Goal: Task Accomplishment & Management: Use online tool/utility

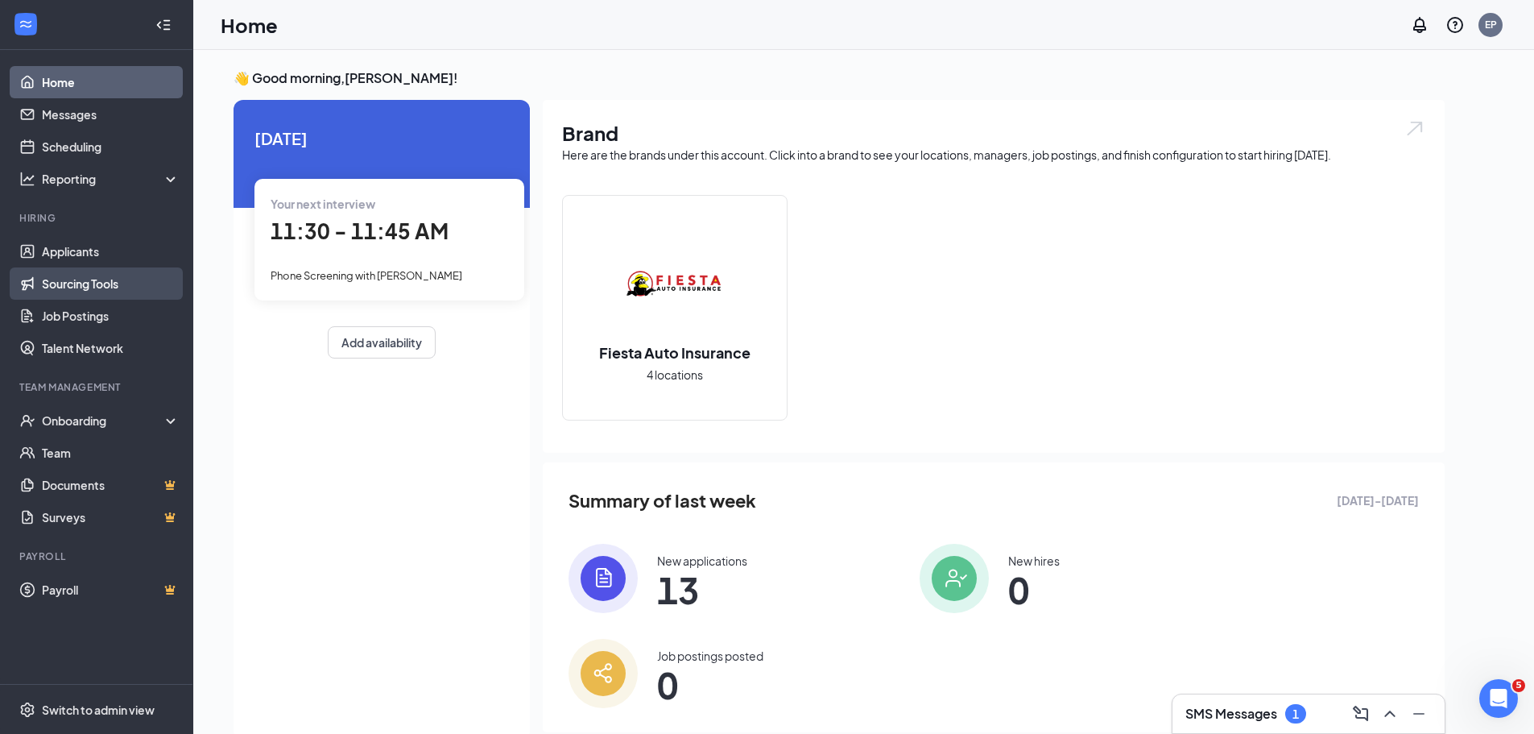
click at [123, 274] on link "Sourcing Tools" at bounding box center [111, 283] width 138 height 32
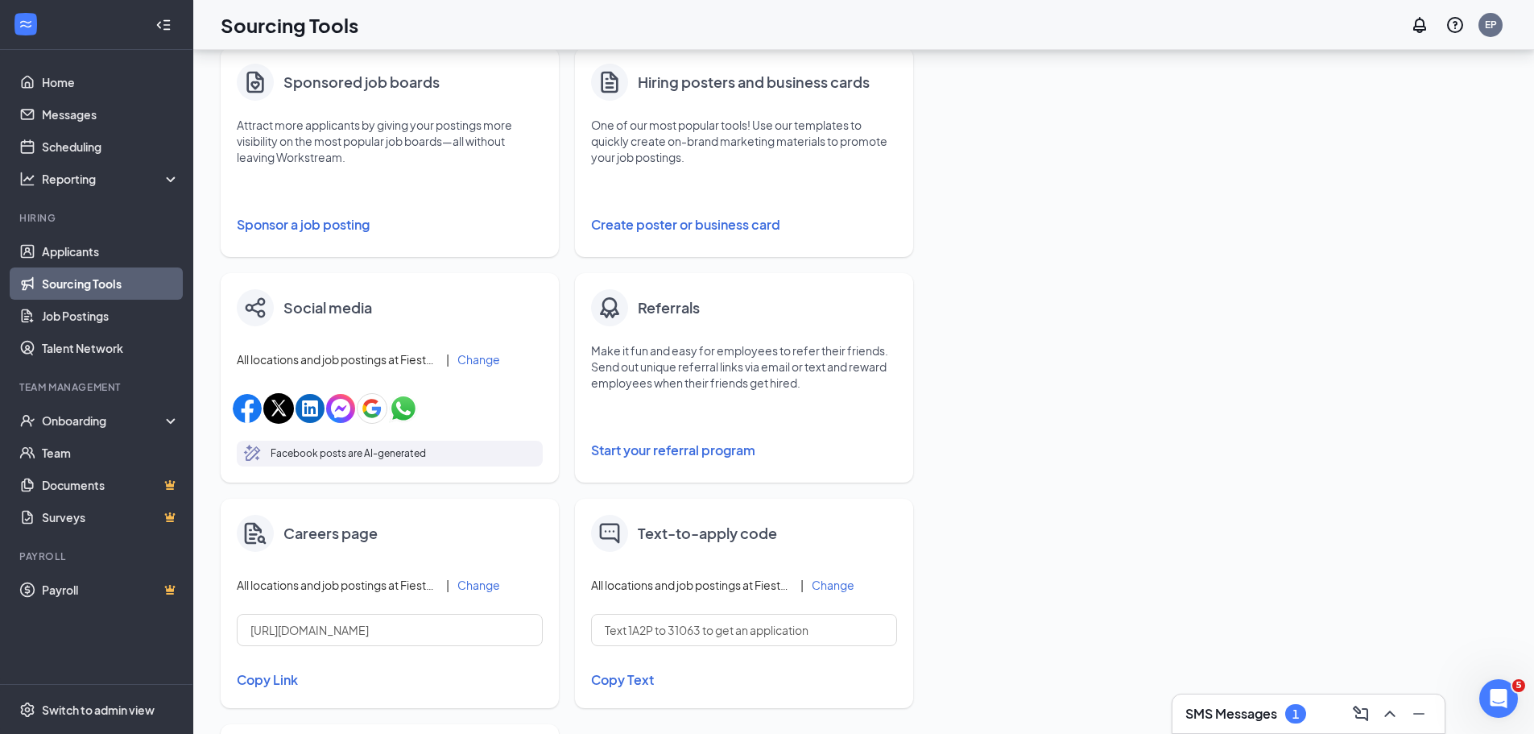
scroll to position [283, 0]
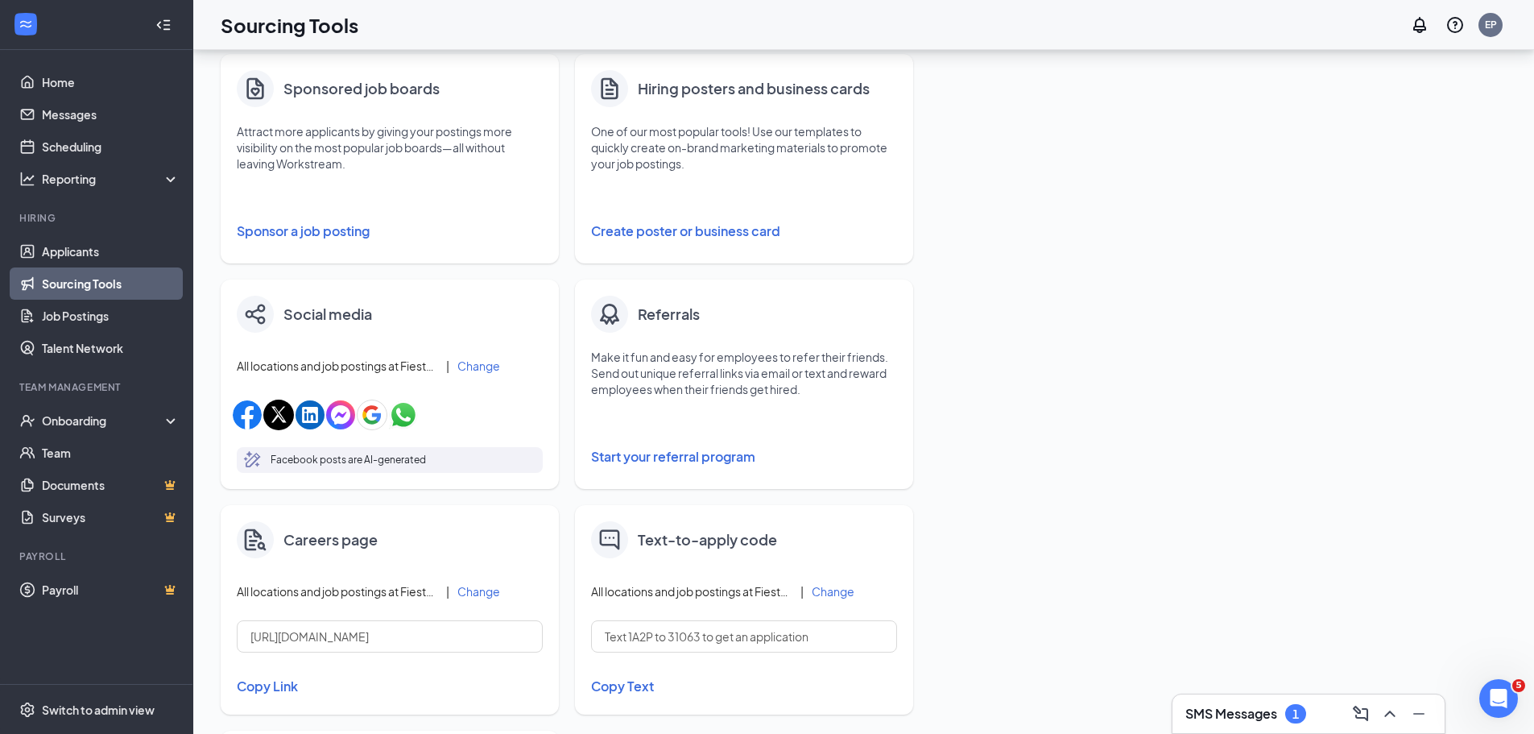
click at [712, 234] on button "Create poster or business card" at bounding box center [744, 231] width 306 height 32
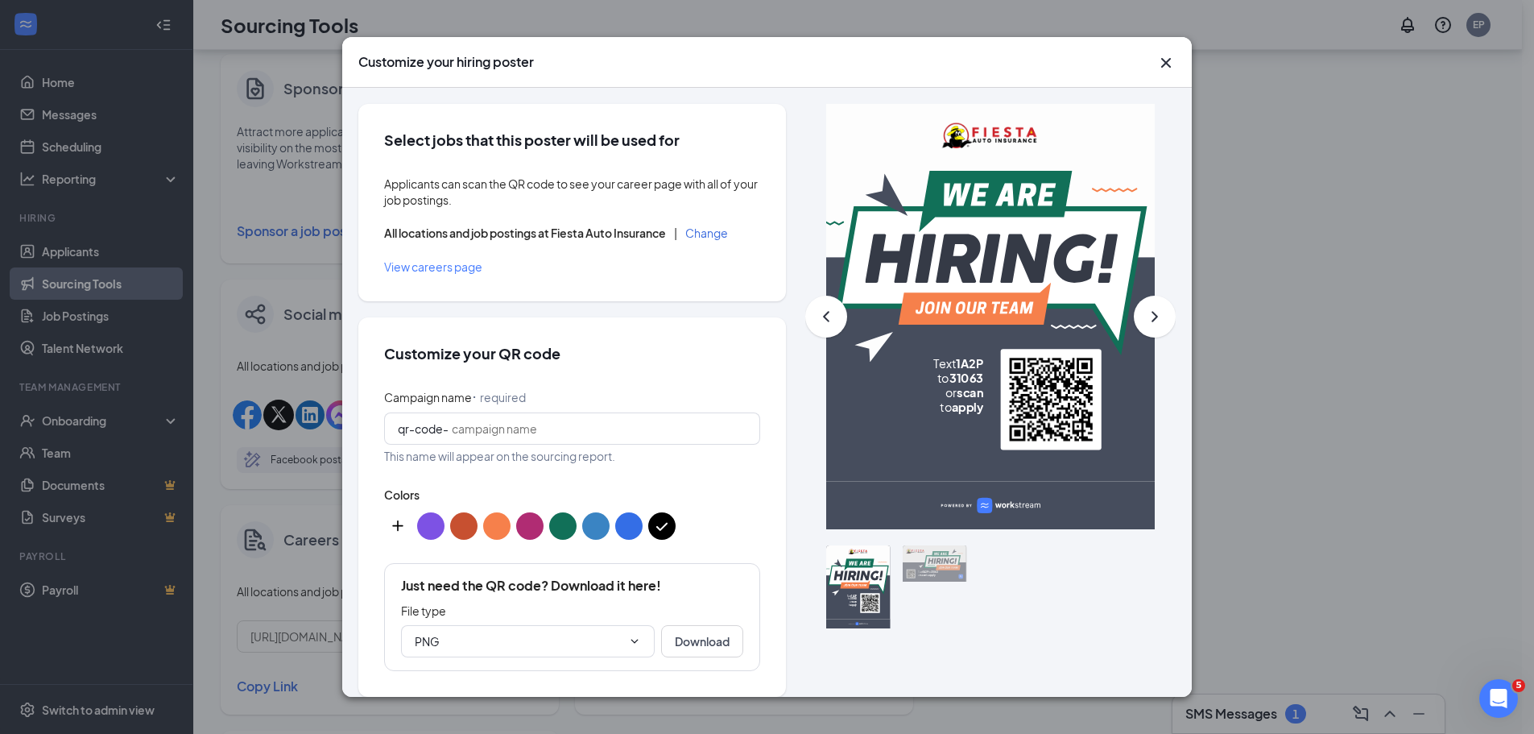
click at [404, 528] on button "custom-color-button" at bounding box center [397, 525] width 27 height 27
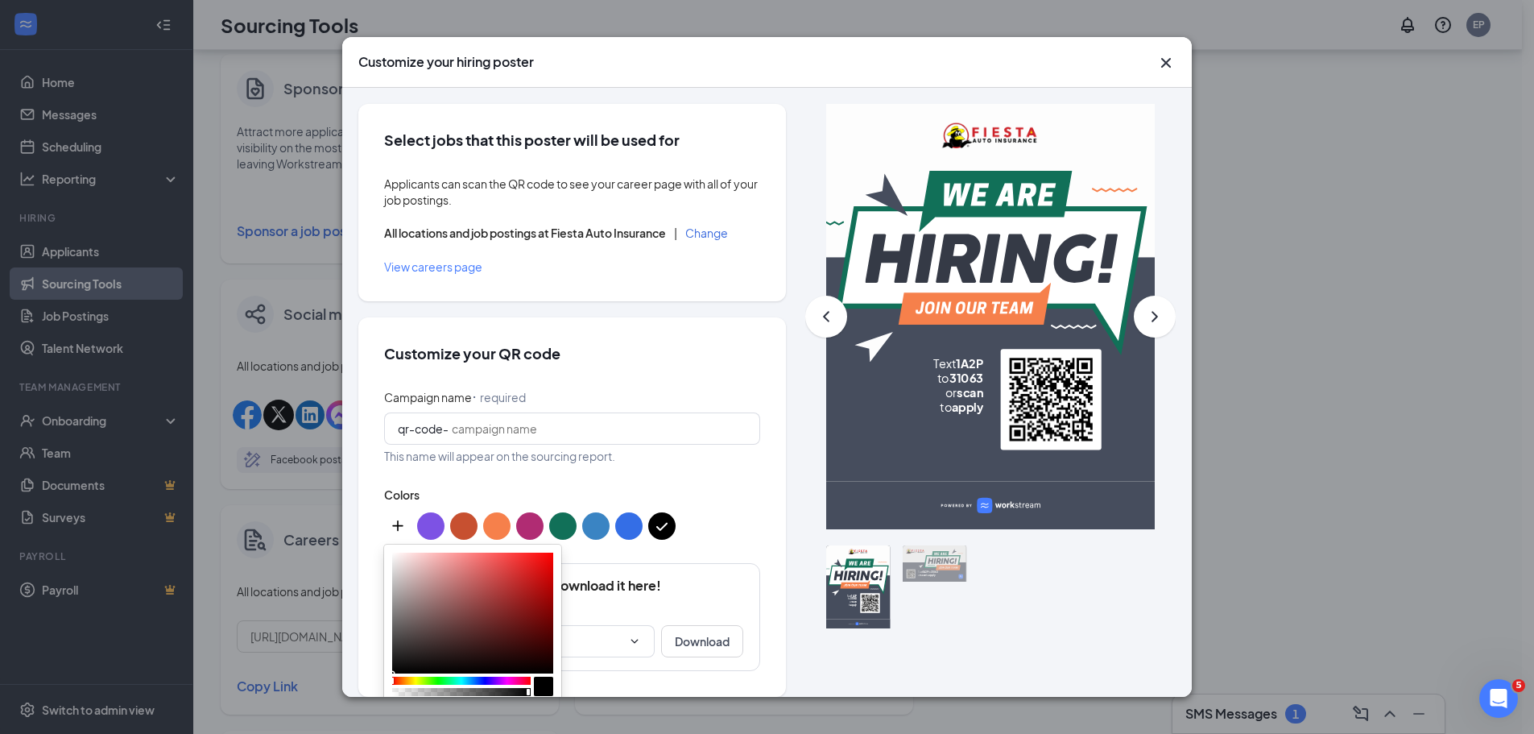
type input "EACCCC"
type input "234"
type input "204"
click at [412, 563] on div at bounding box center [472, 612] width 161 height 121
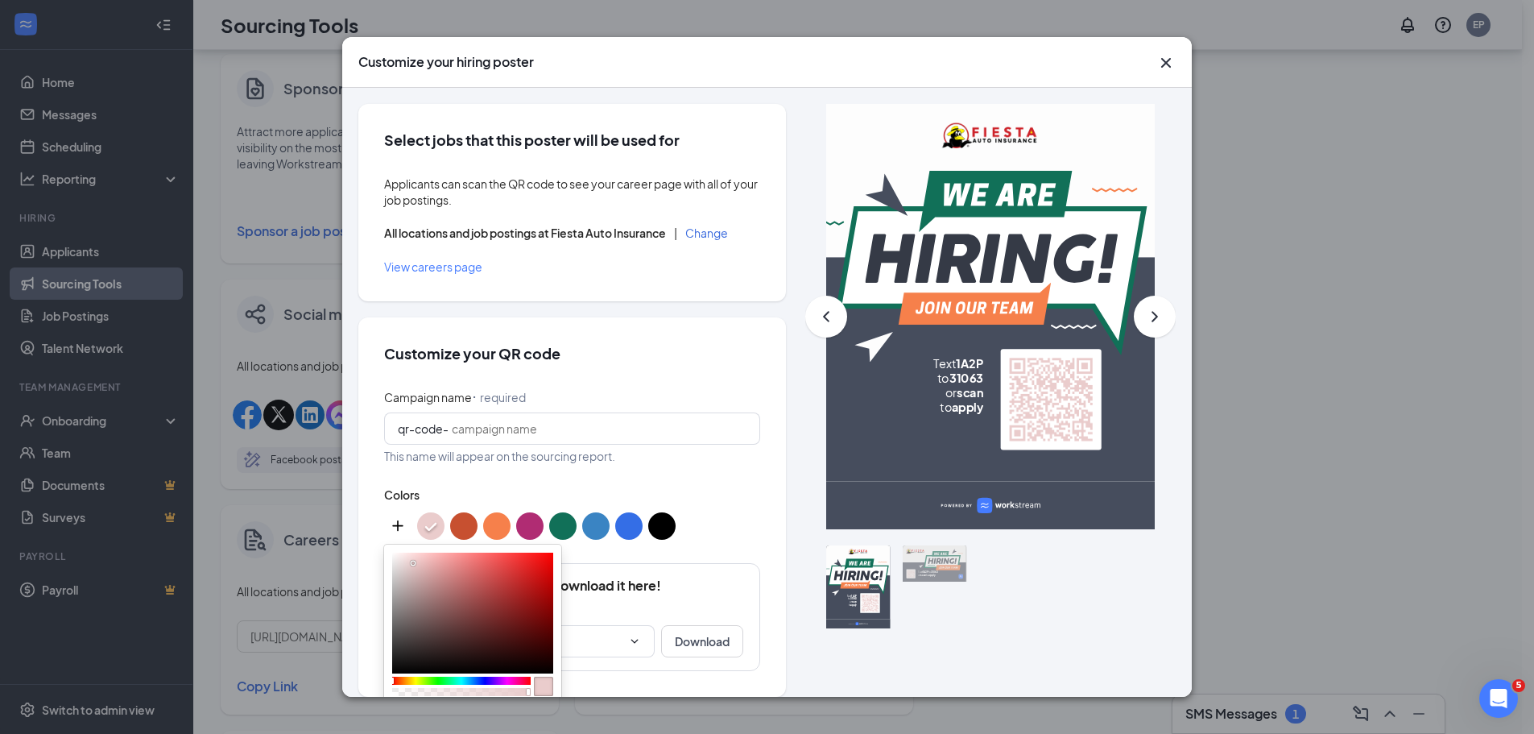
click at [675, 523] on button "color button #000000" at bounding box center [661, 525] width 27 height 27
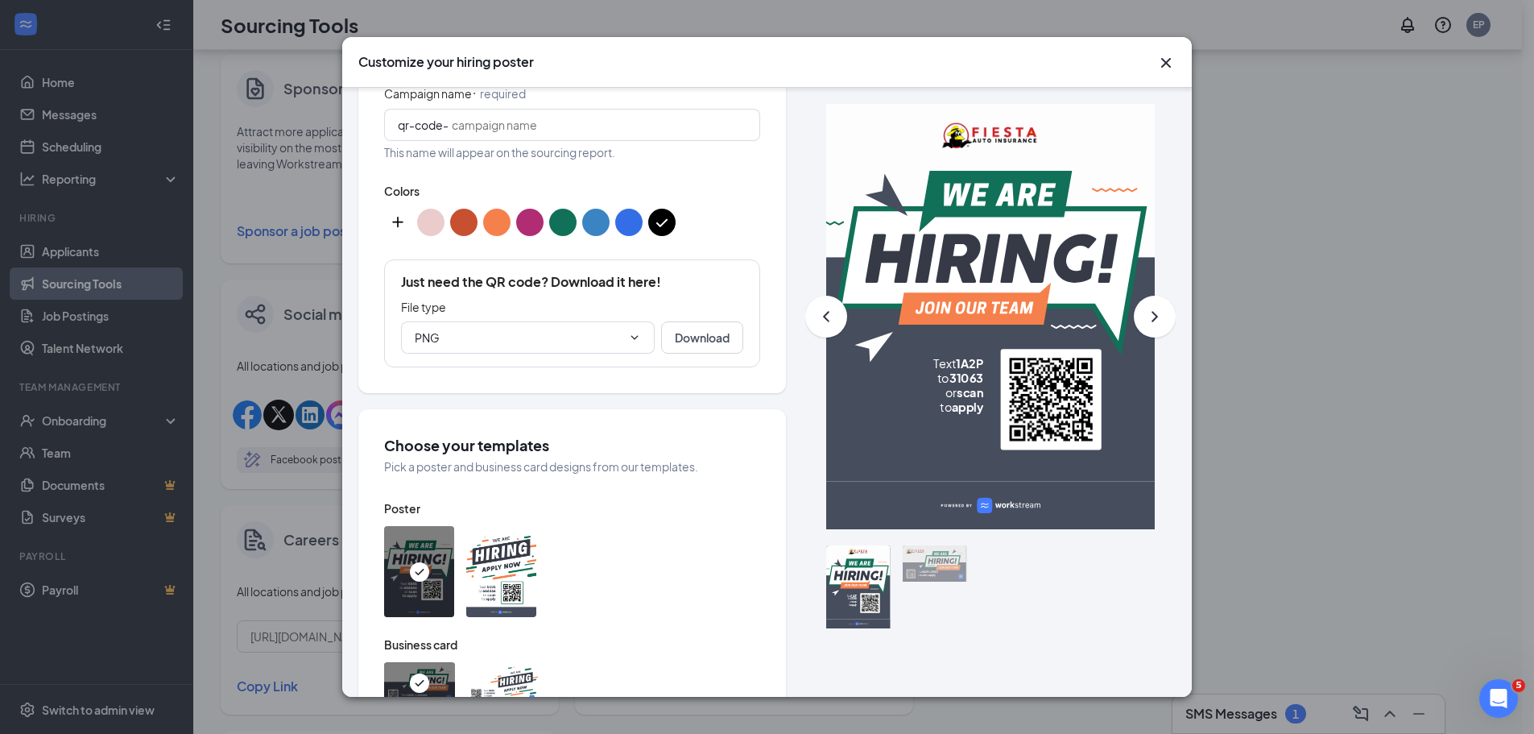
scroll to position [403, 0]
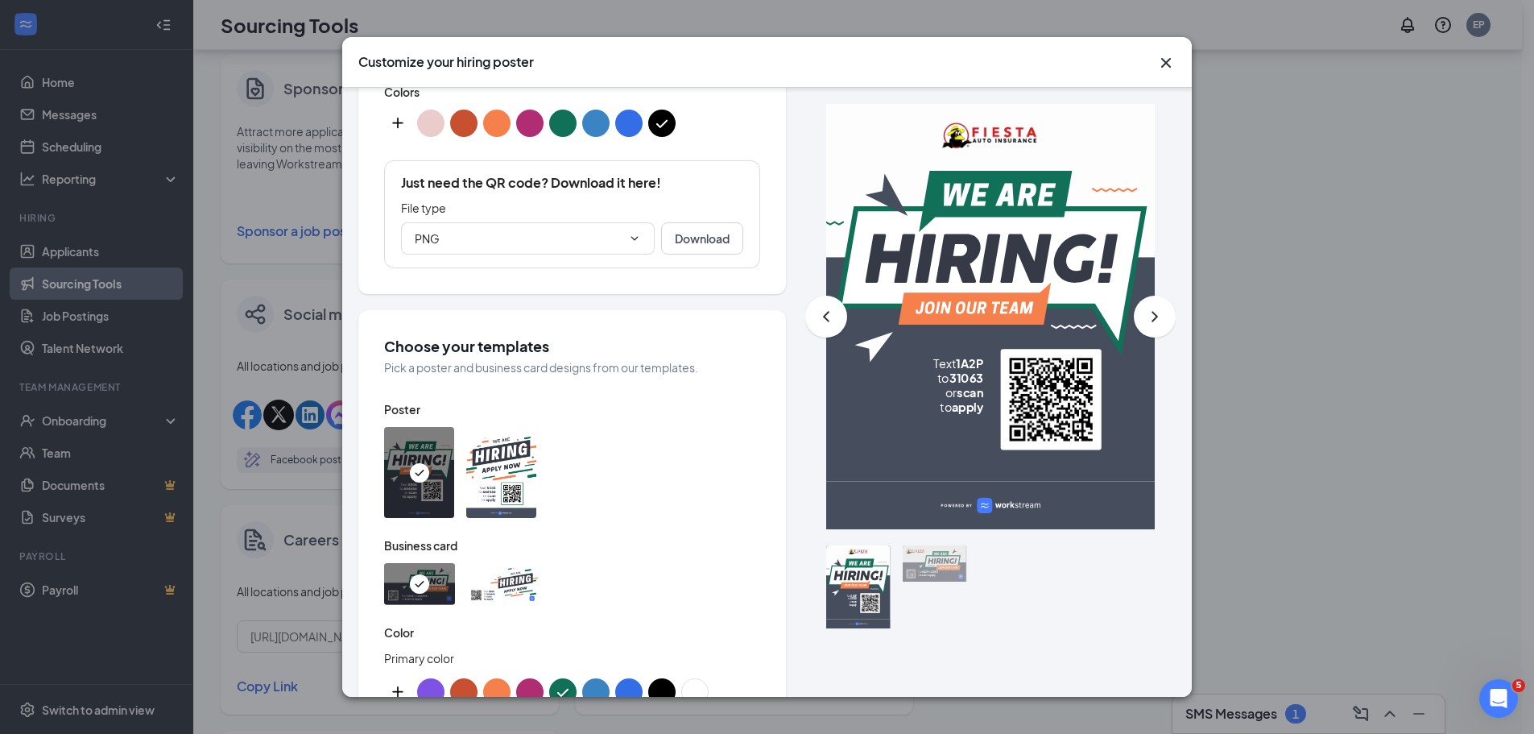
click at [465, 466] on div at bounding box center [572, 472] width 376 height 91
click at [498, 472] on img at bounding box center [501, 472] width 70 height 91
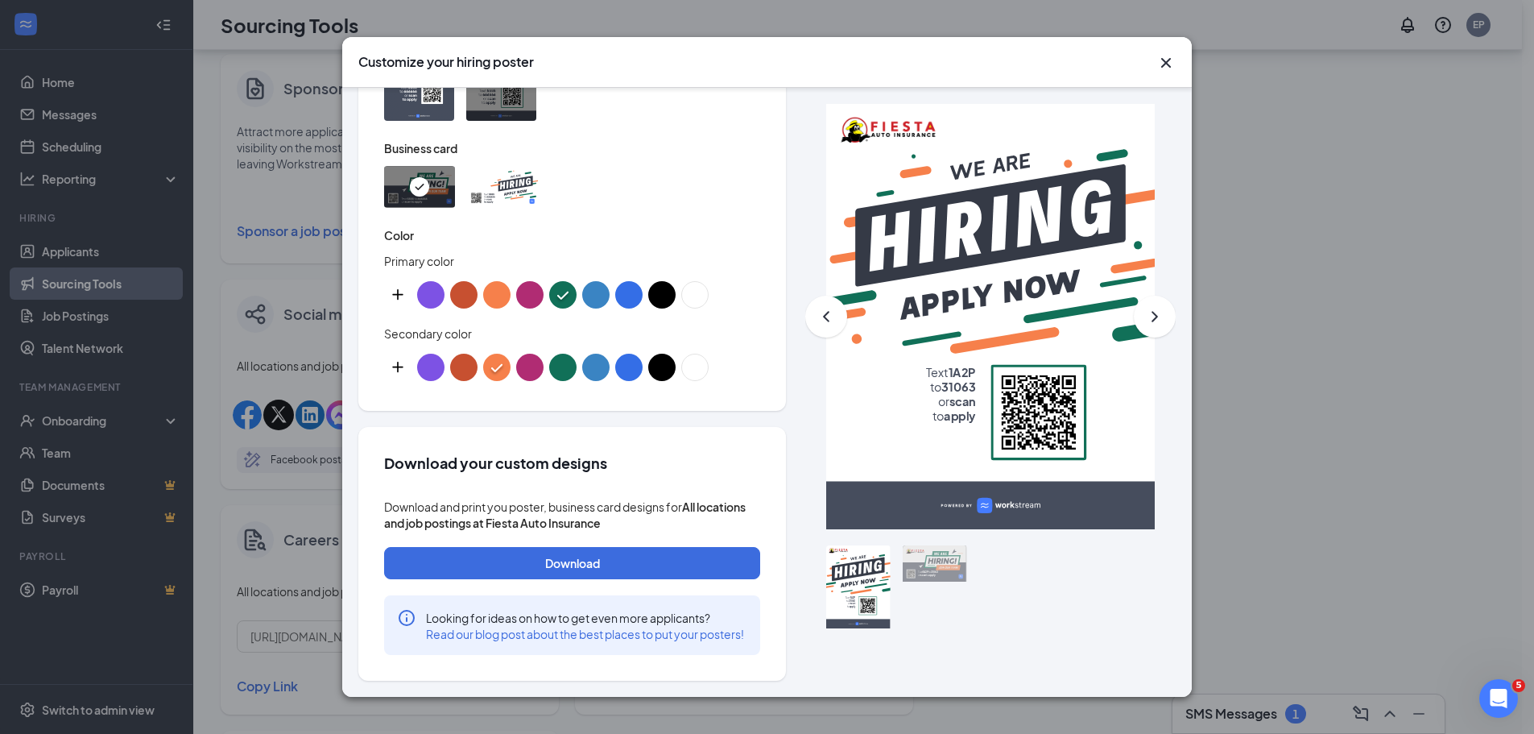
scroll to position [816, 0]
click at [586, 547] on button "Download" at bounding box center [572, 563] width 376 height 32
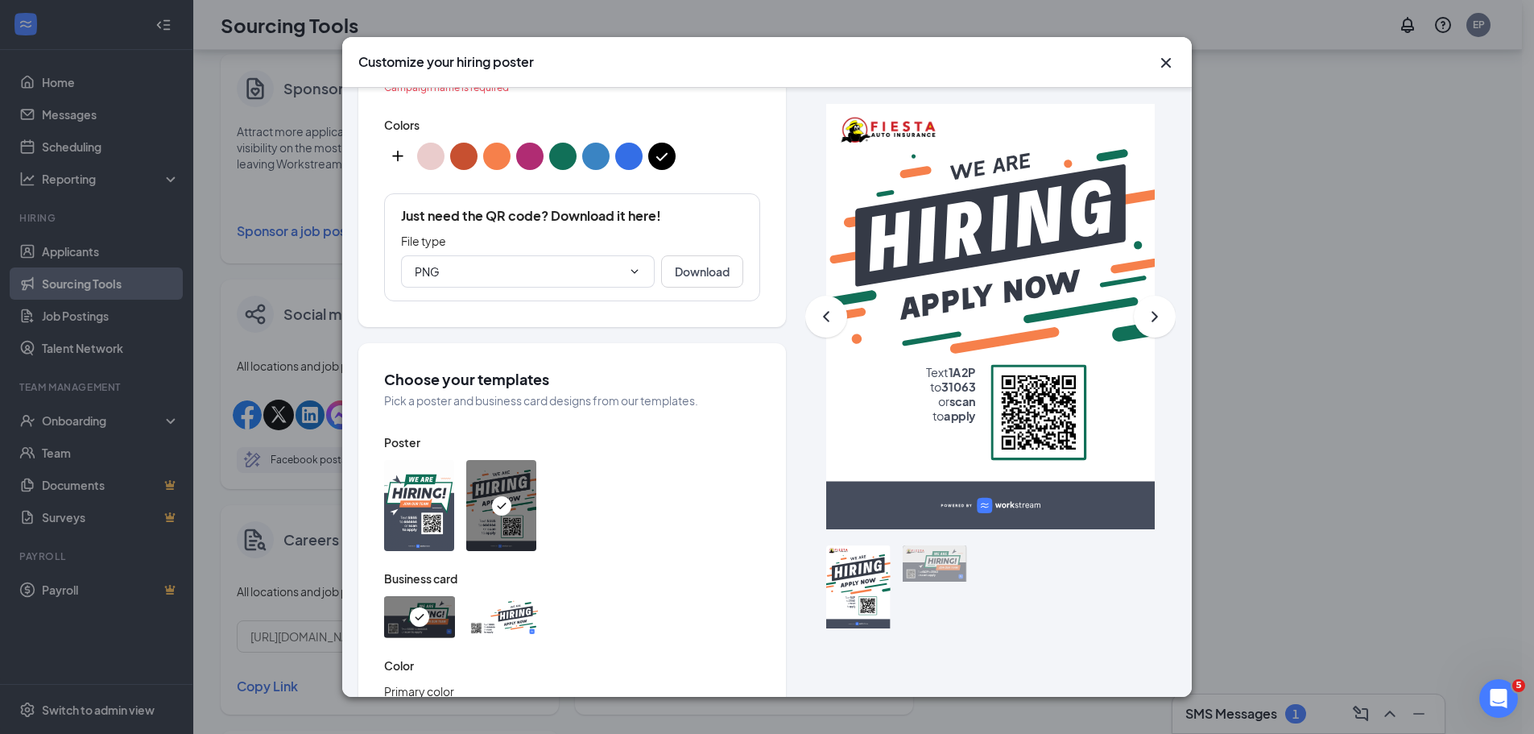
scroll to position [301, 0]
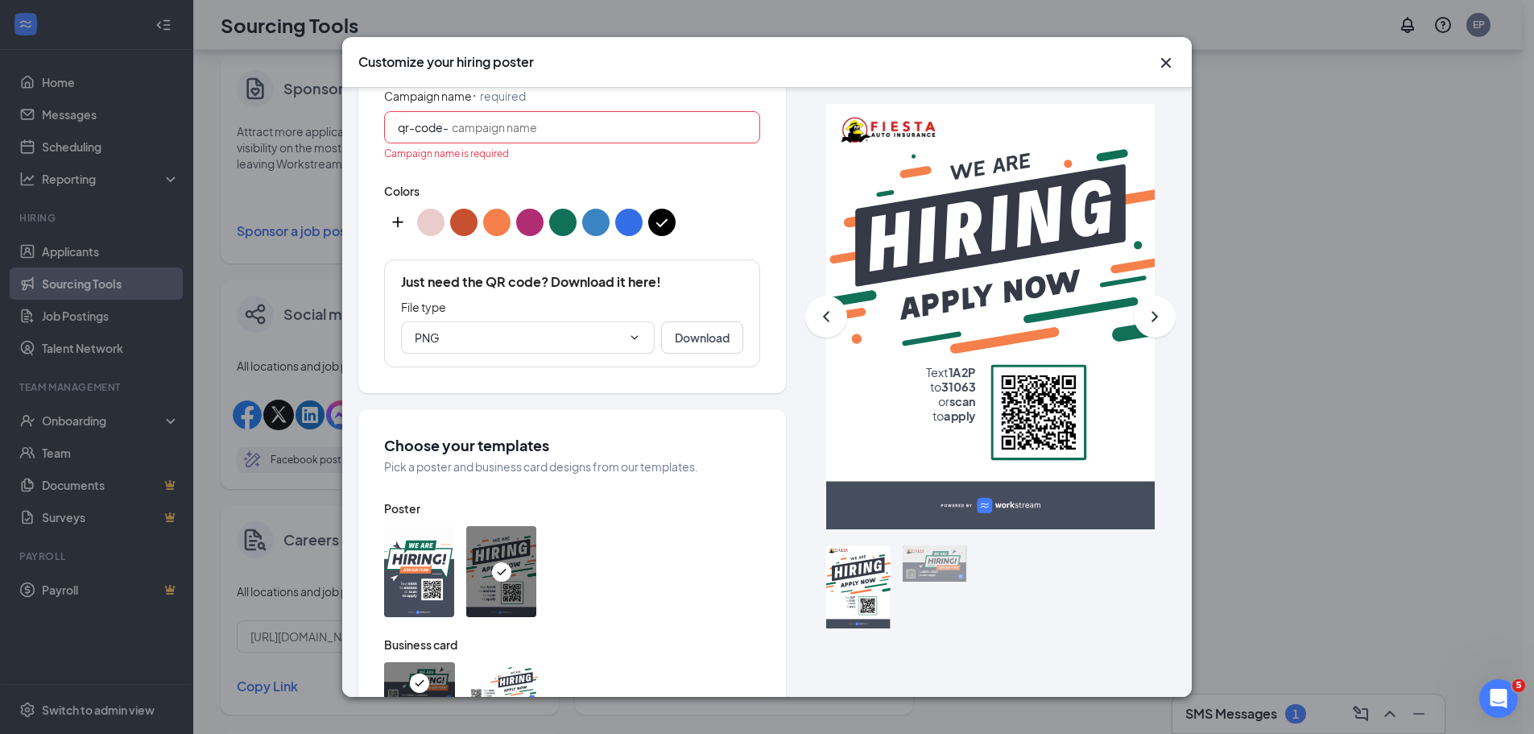
click at [487, 124] on input "Campaign name ⠂ required" at bounding box center [599, 127] width 295 height 18
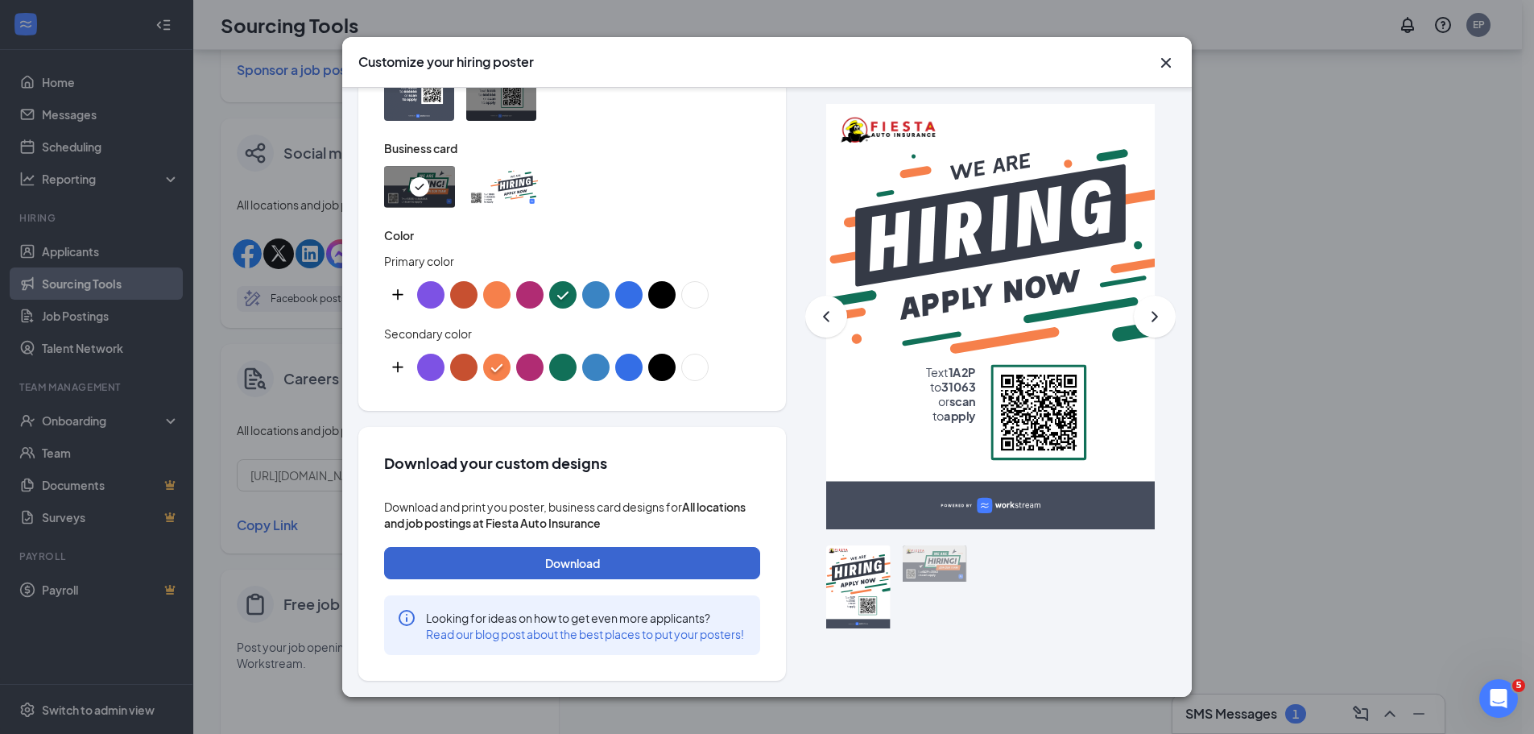
scroll to position [816, 0]
type input "hiring"
click at [580, 547] on button "Download" at bounding box center [572, 563] width 376 height 32
click at [1164, 67] on icon "Cross" at bounding box center [1165, 62] width 19 height 19
